Goal: Information Seeking & Learning: Learn about a topic

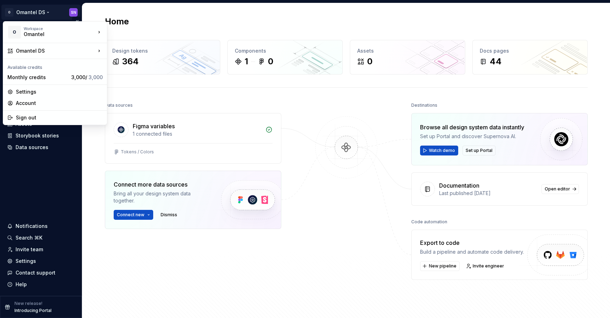
click at [36, 12] on html "O Omantel DS SN Home Documentation Analytics Code automation Design system data…" at bounding box center [305, 159] width 610 height 318
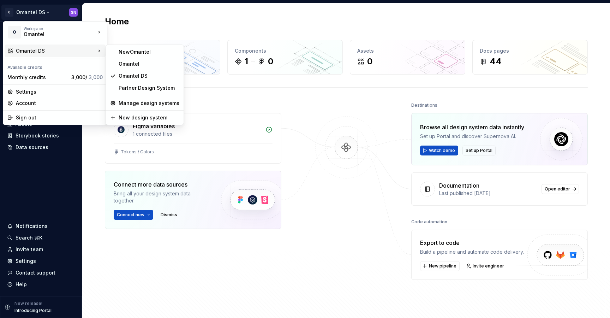
click at [349, 100] on html "O Omantel DS SN Home Documentation Analytics Code automation Design system data…" at bounding box center [305, 159] width 610 height 318
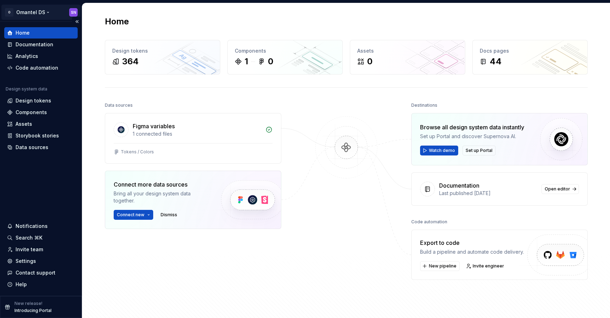
click at [43, 13] on html "O Omantel DS SN Home Documentation Analytics Code automation Design system data…" at bounding box center [305, 159] width 610 height 318
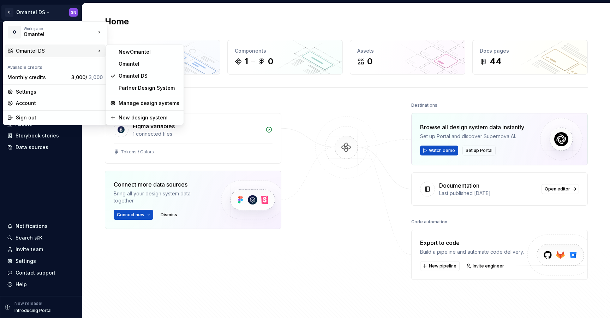
click at [351, 127] on html "O Omantel DS SN Home Documentation Analytics Code automation Design system data…" at bounding box center [305, 159] width 610 height 318
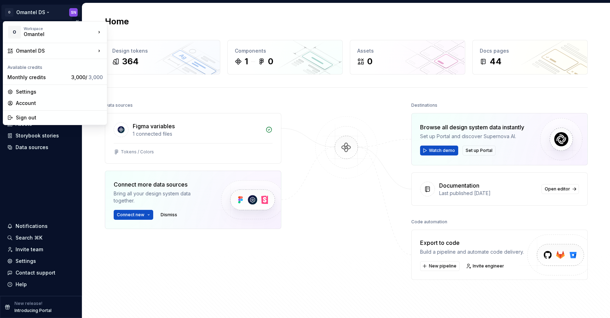
click at [46, 13] on html "O Omantel DS SN Home Documentation Analytics Code automation Design system data…" at bounding box center [305, 159] width 610 height 318
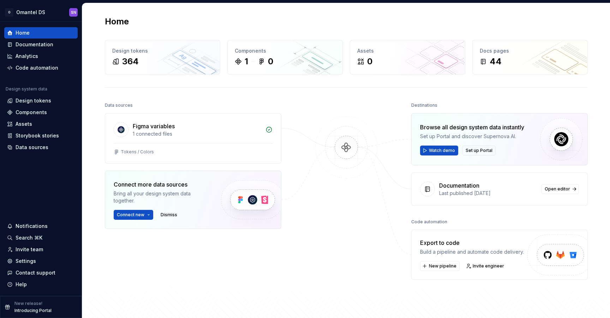
click at [296, 125] on html "O Omantel DS SN Home Documentation Analytics Code automation Design system data…" at bounding box center [305, 159] width 610 height 318
click at [19, 43] on div "Documentation" at bounding box center [35, 44] width 38 height 7
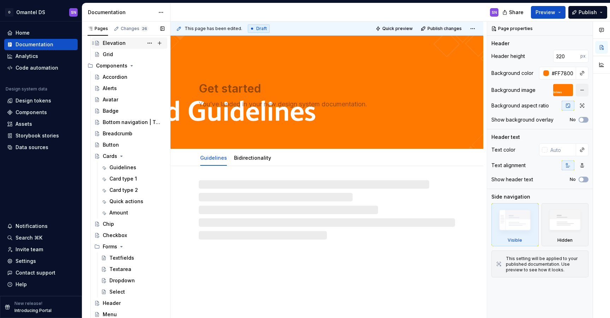
scroll to position [147, 0]
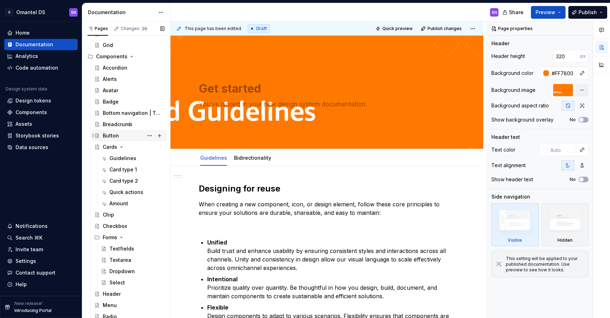
click at [112, 133] on div "Button" at bounding box center [111, 135] width 16 height 7
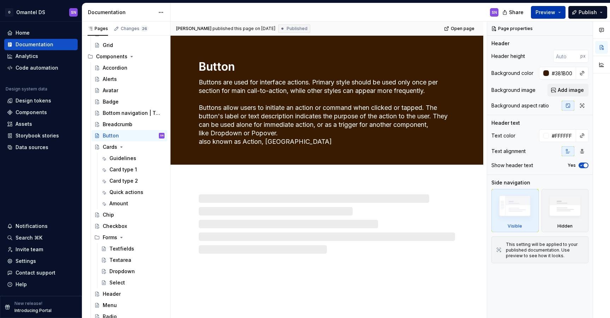
click at [552, 9] on span "Preview" at bounding box center [546, 12] width 20 height 7
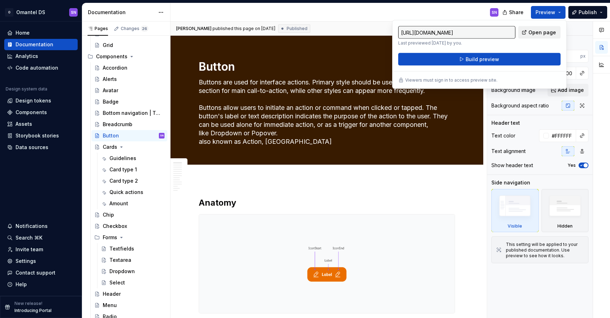
click at [537, 27] on link "Open page" at bounding box center [539, 32] width 42 height 13
type textarea "*"
